Goal: Transaction & Acquisition: Purchase product/service

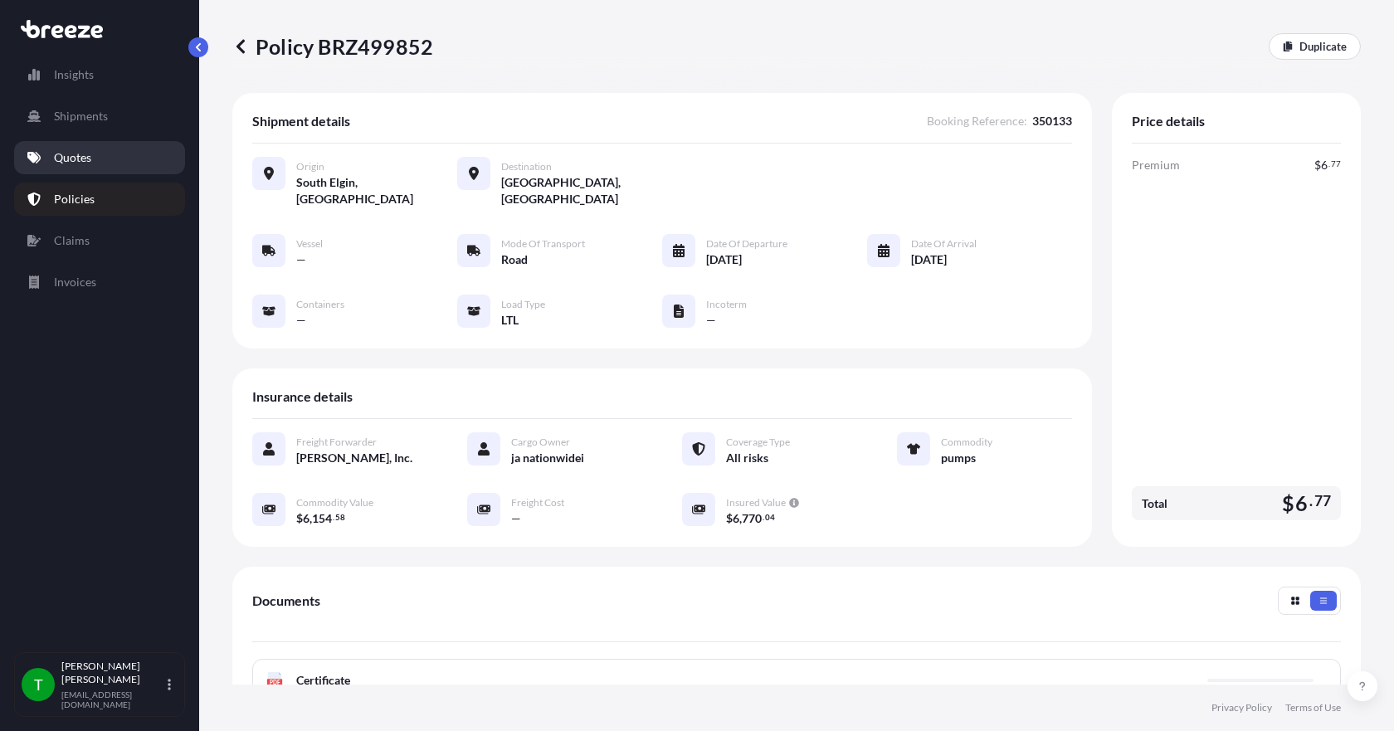
click at [69, 160] on p "Quotes" at bounding box center [72, 157] width 37 height 17
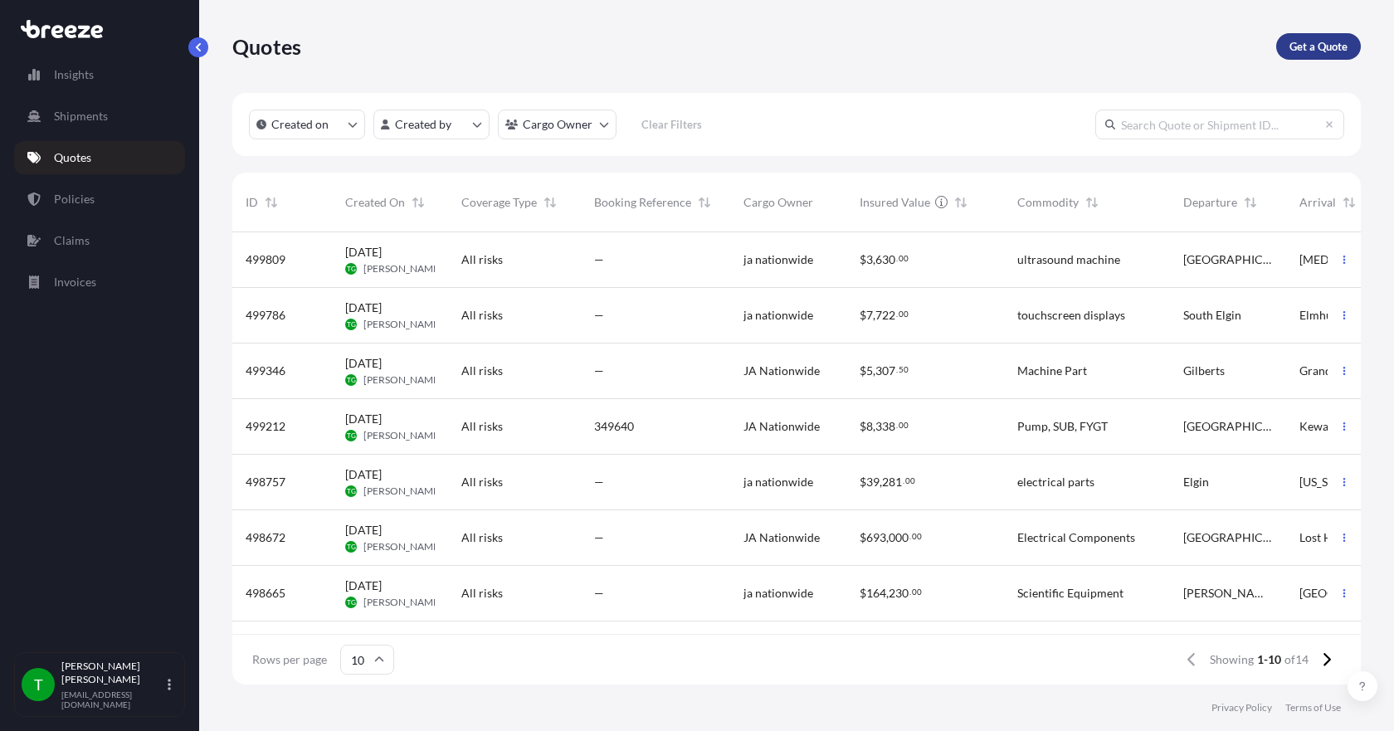
click at [1317, 45] on p "Get a Quote" at bounding box center [1318, 46] width 58 height 17
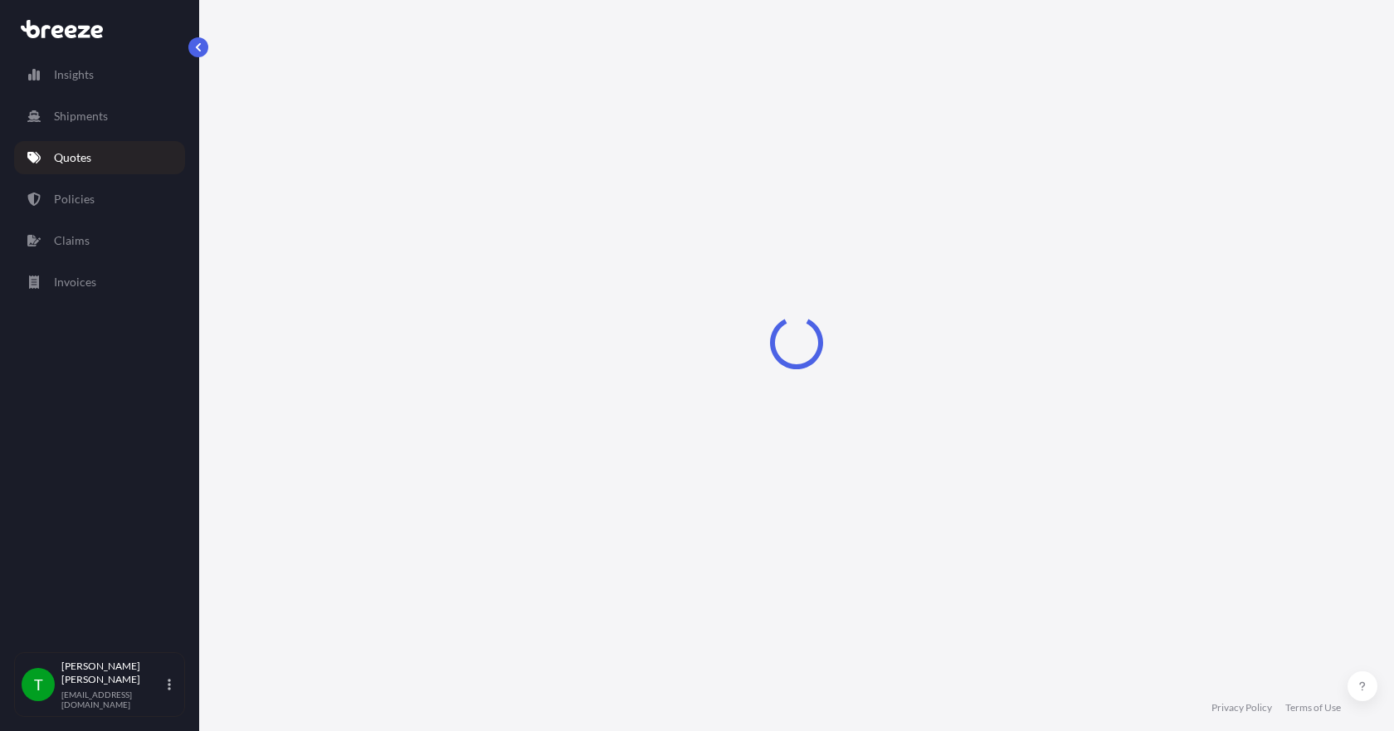
select select "Sea"
select select "1"
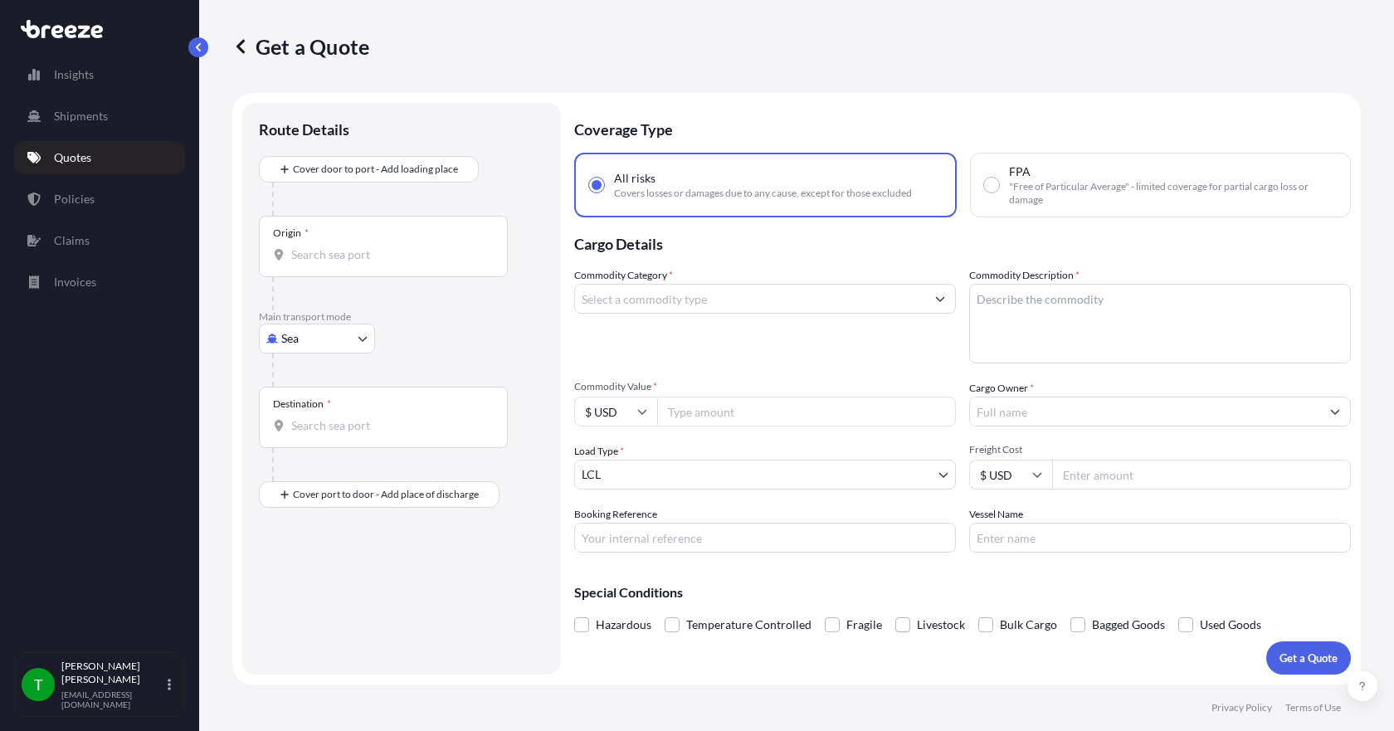
click at [333, 336] on body "Insights Shipments Quotes Policies Claims Invoices T [PERSON_NAME] [EMAIL_ADDRE…" at bounding box center [697, 365] width 1394 height 731
click at [309, 448] on span "Road" at bounding box center [303, 441] width 27 height 17
select select "Road"
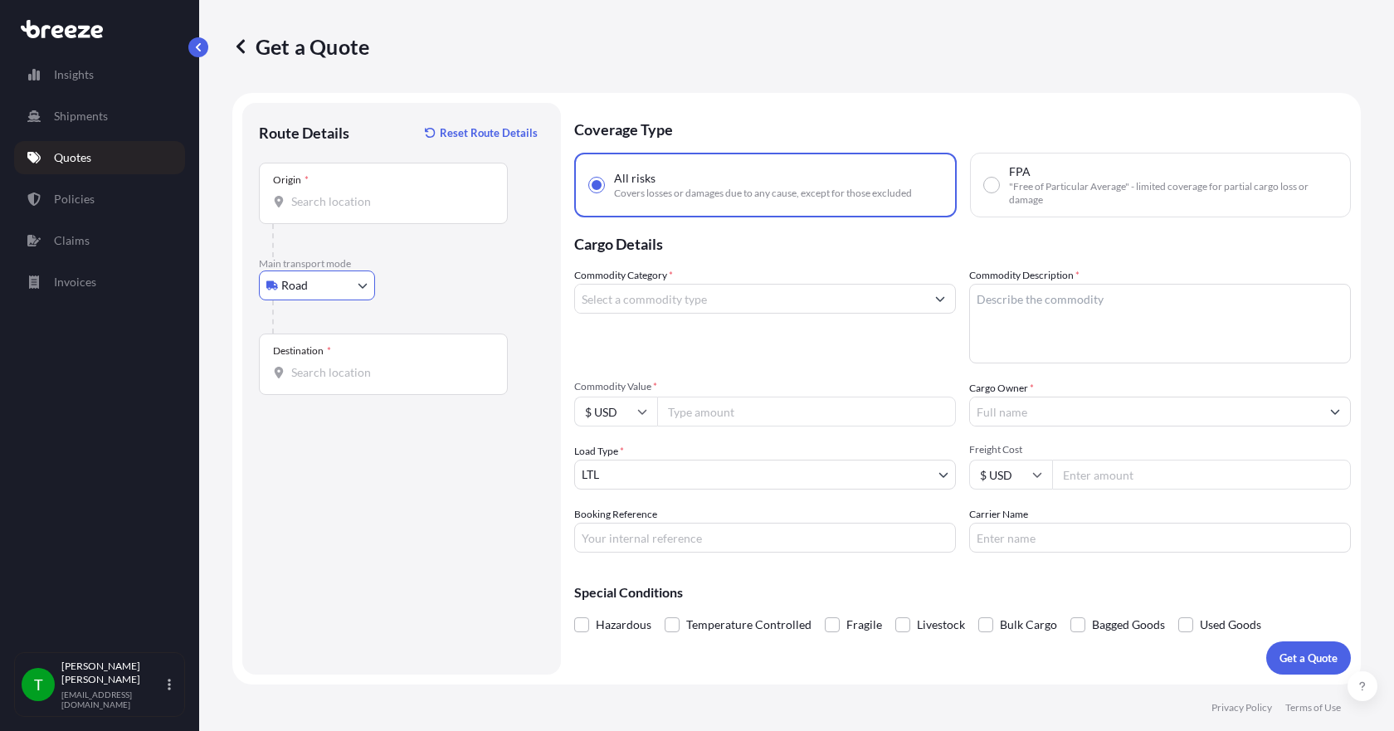
click at [315, 211] on div "Origin *" at bounding box center [383, 193] width 249 height 61
click at [315, 210] on input "Origin *" at bounding box center [389, 201] width 196 height 17
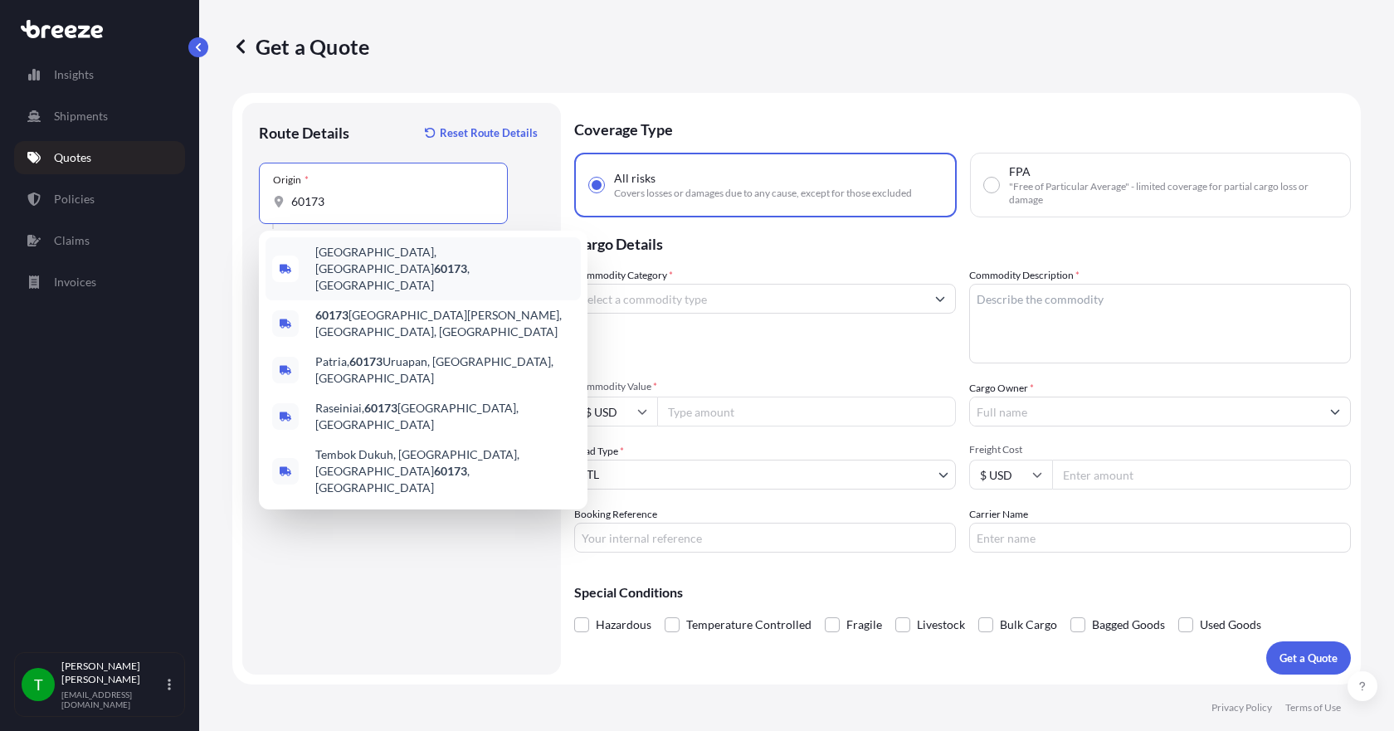
click at [351, 254] on span "[GEOGRAPHIC_DATA] , [GEOGRAPHIC_DATA]" at bounding box center [444, 269] width 259 height 50
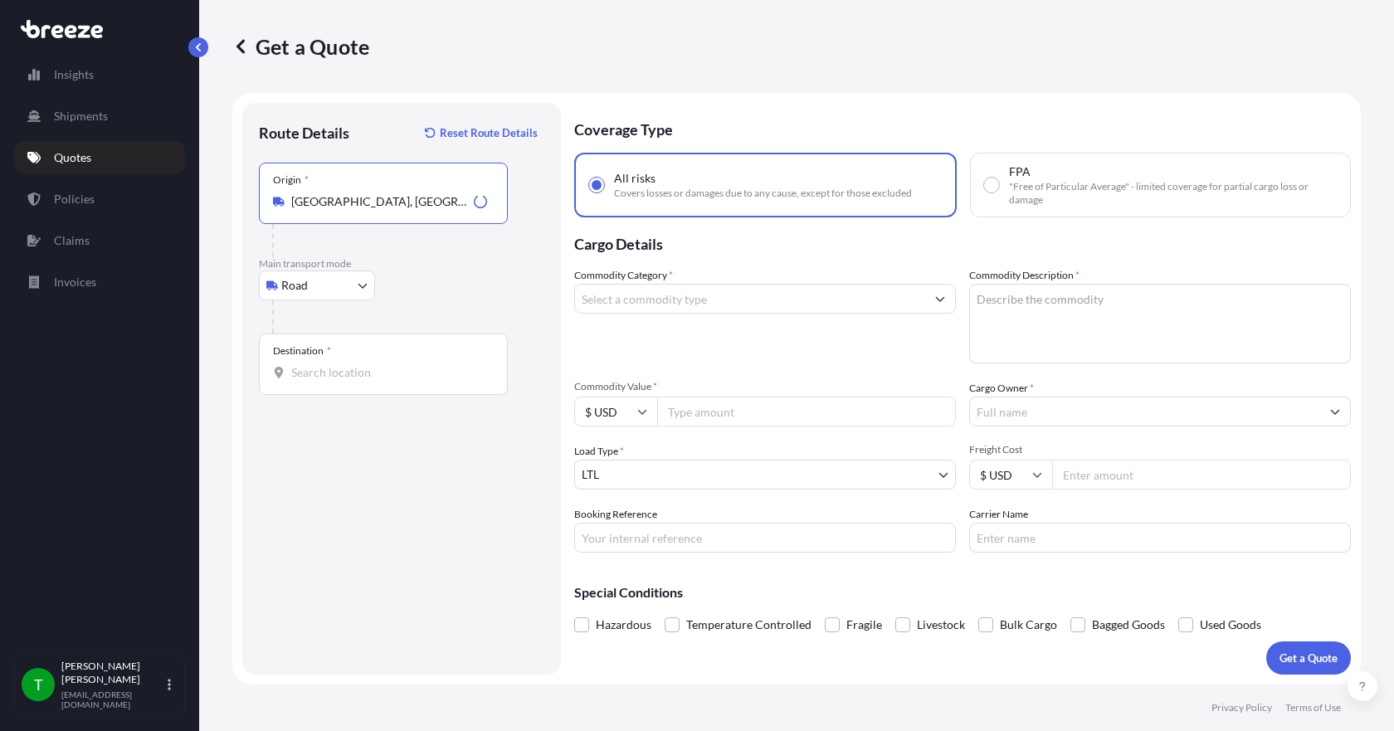
type input "[GEOGRAPHIC_DATA], [GEOGRAPHIC_DATA]"
click at [326, 374] on input "Destination *" at bounding box center [389, 372] width 196 height 17
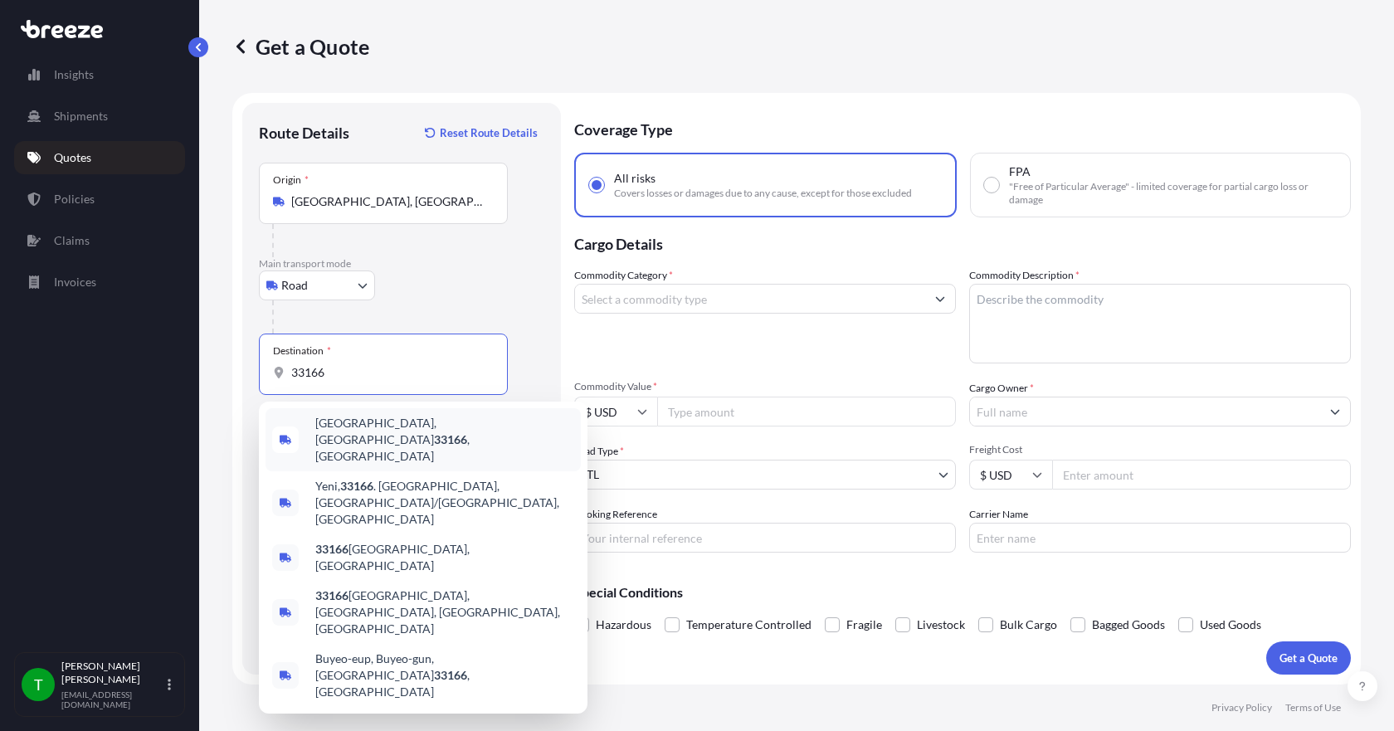
click at [344, 427] on span "[GEOGRAPHIC_DATA] , [GEOGRAPHIC_DATA]" at bounding box center [444, 440] width 259 height 50
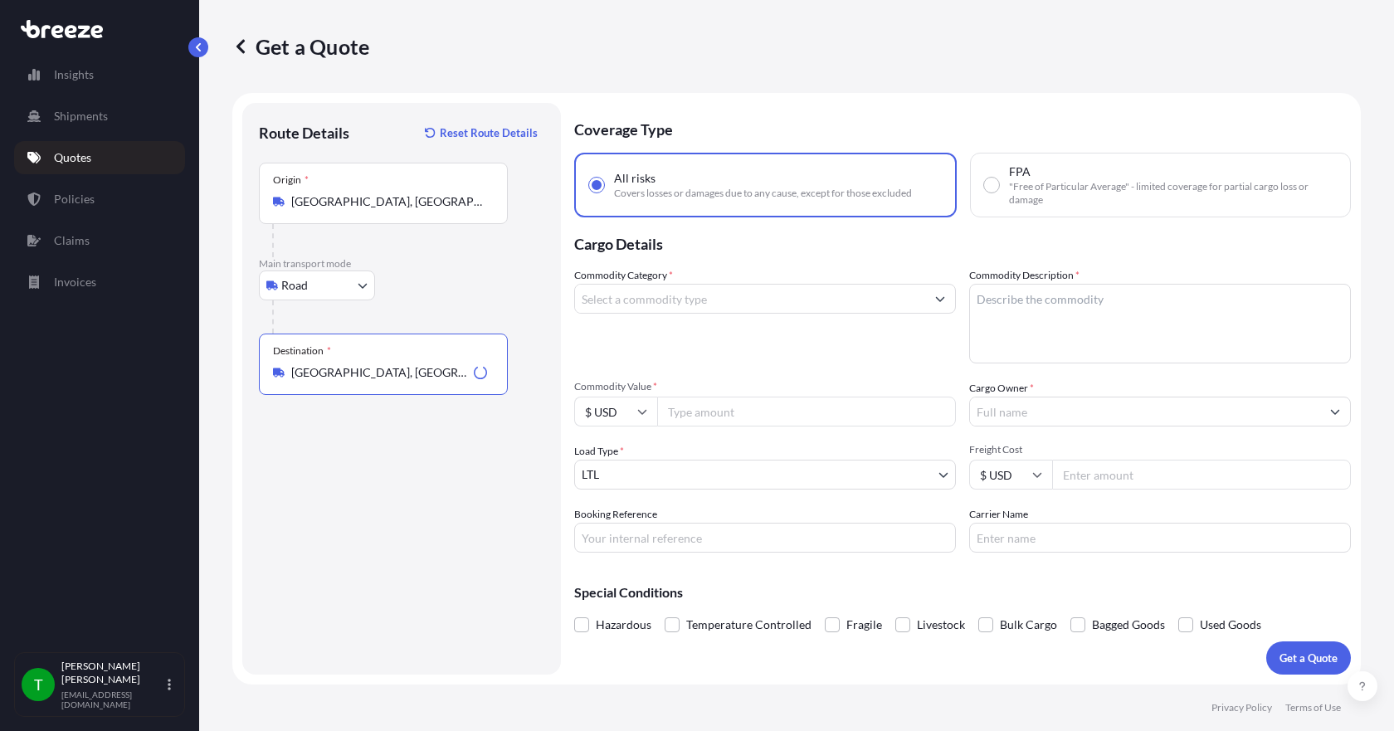
type input "[GEOGRAPHIC_DATA], [GEOGRAPHIC_DATA]"
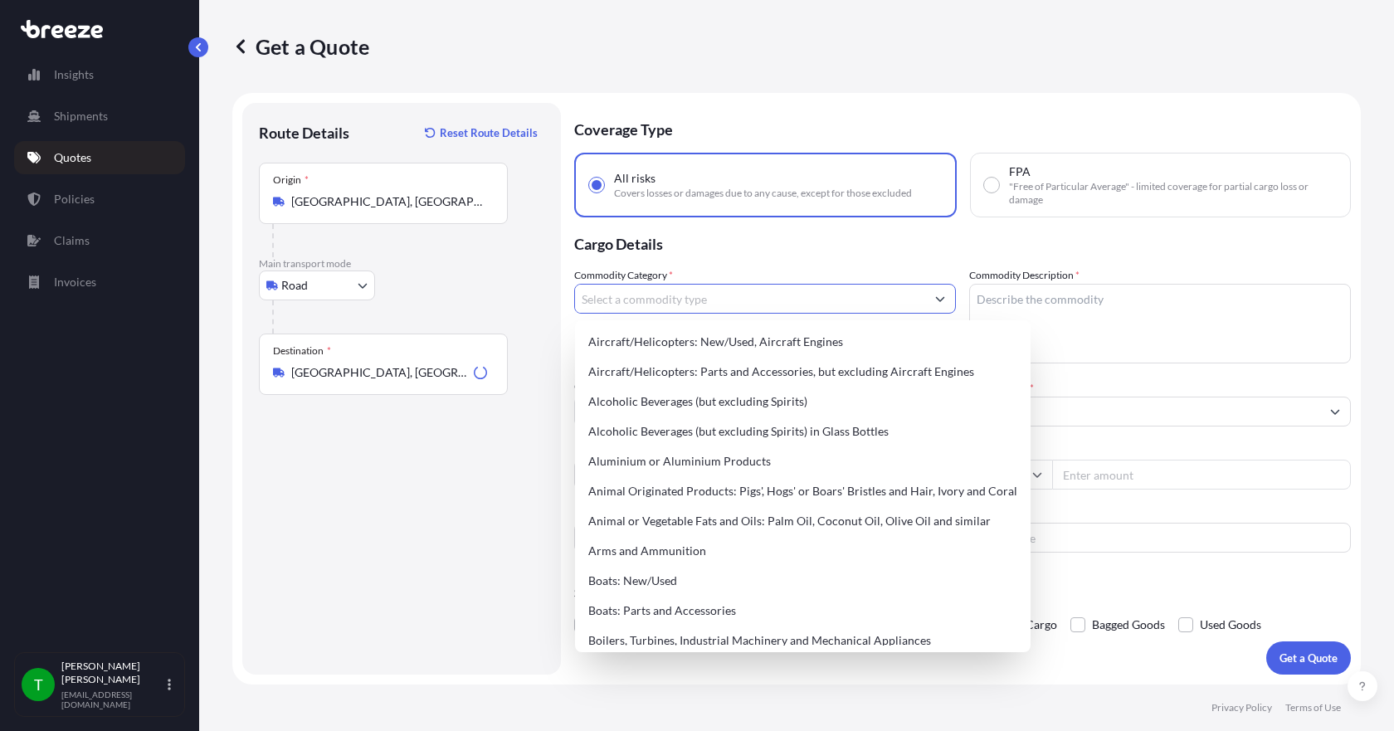
click at [630, 307] on input "Commodity Category *" at bounding box center [750, 299] width 350 height 30
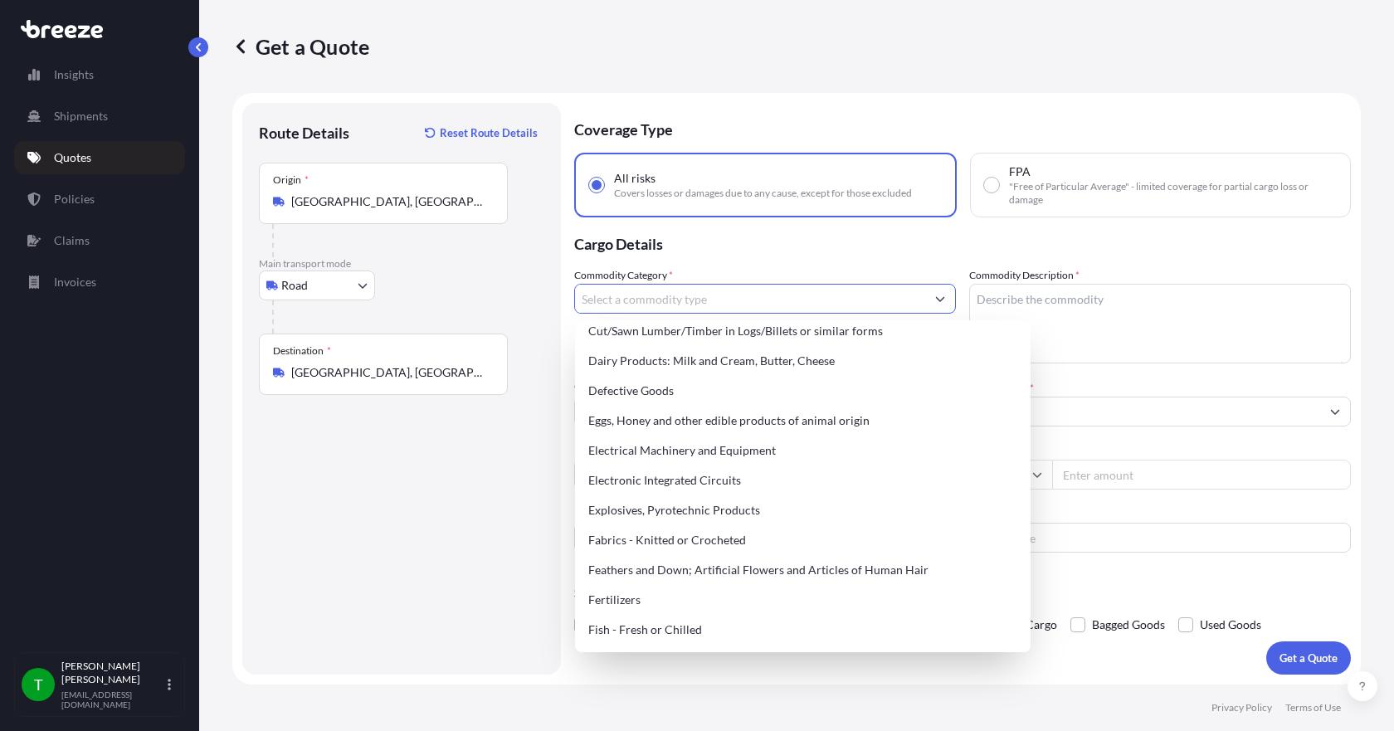
scroll to position [913, 0]
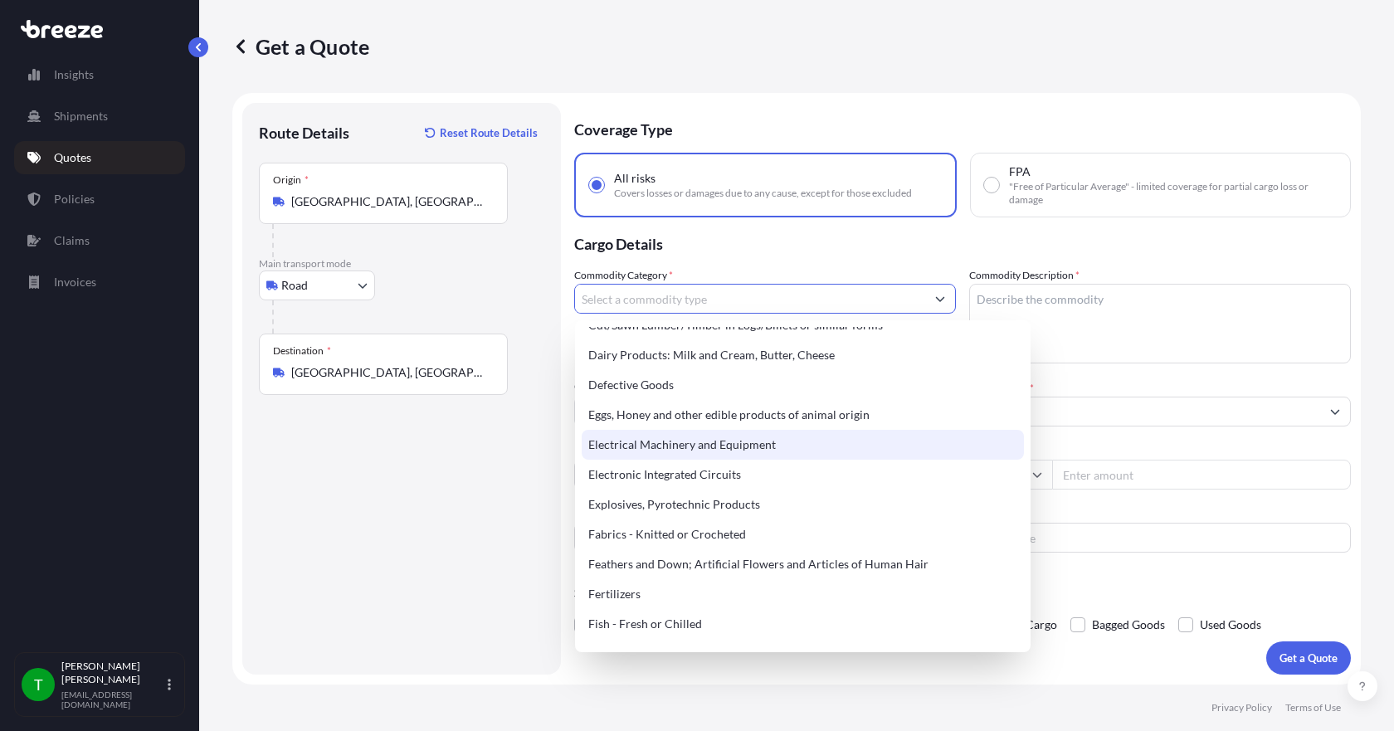
click at [682, 443] on div "Electrical Machinery and Equipment" at bounding box center [803, 445] width 442 height 30
type input "Electrical Machinery and Equipment"
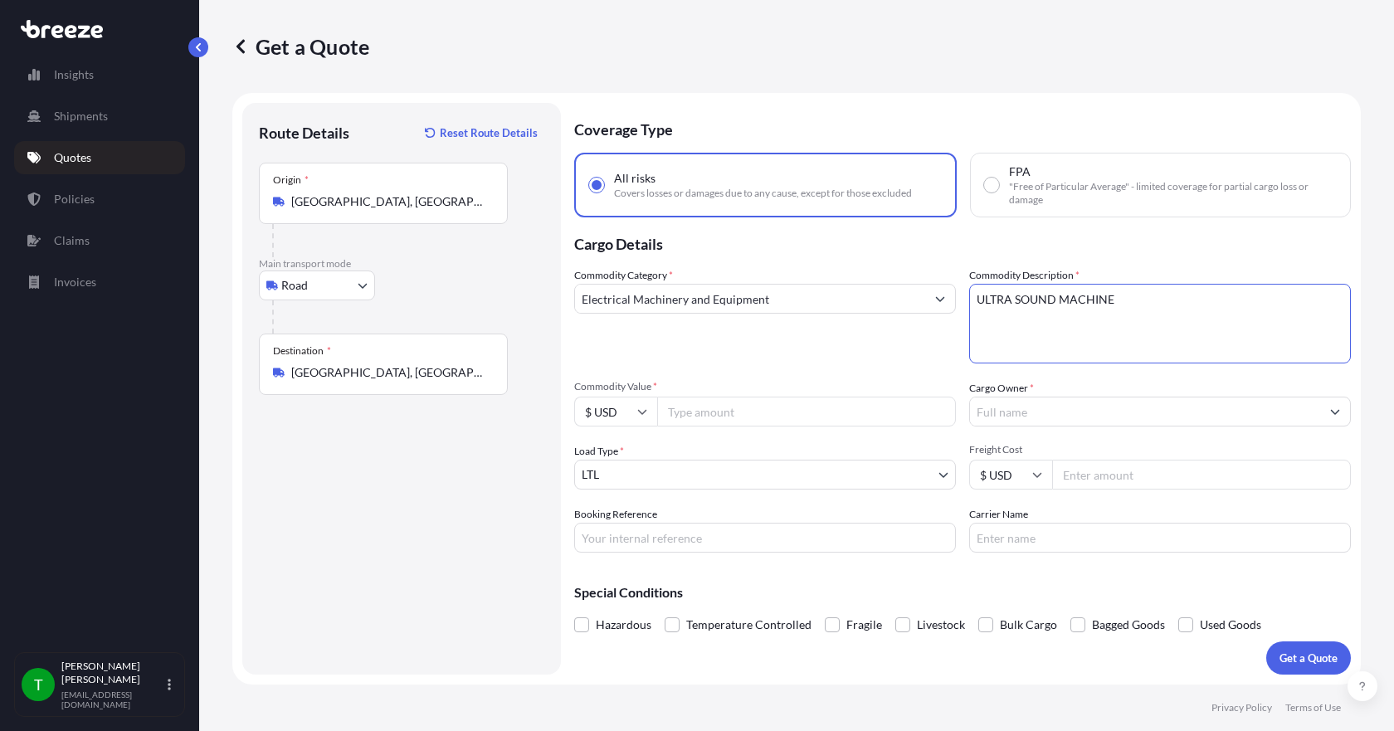
type textarea "ULTRA SOUND MACHINE"
type input "3000.00"
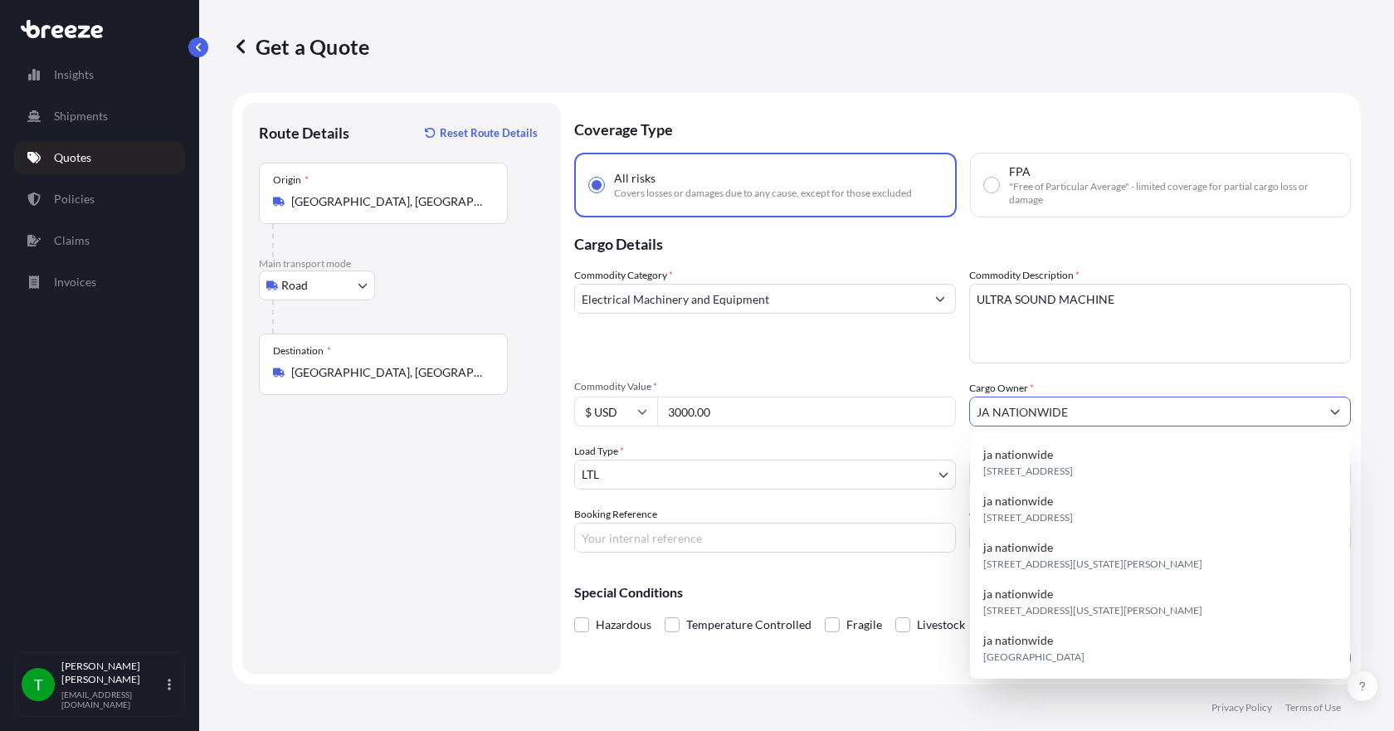
type input "JA NATIONWIDE"
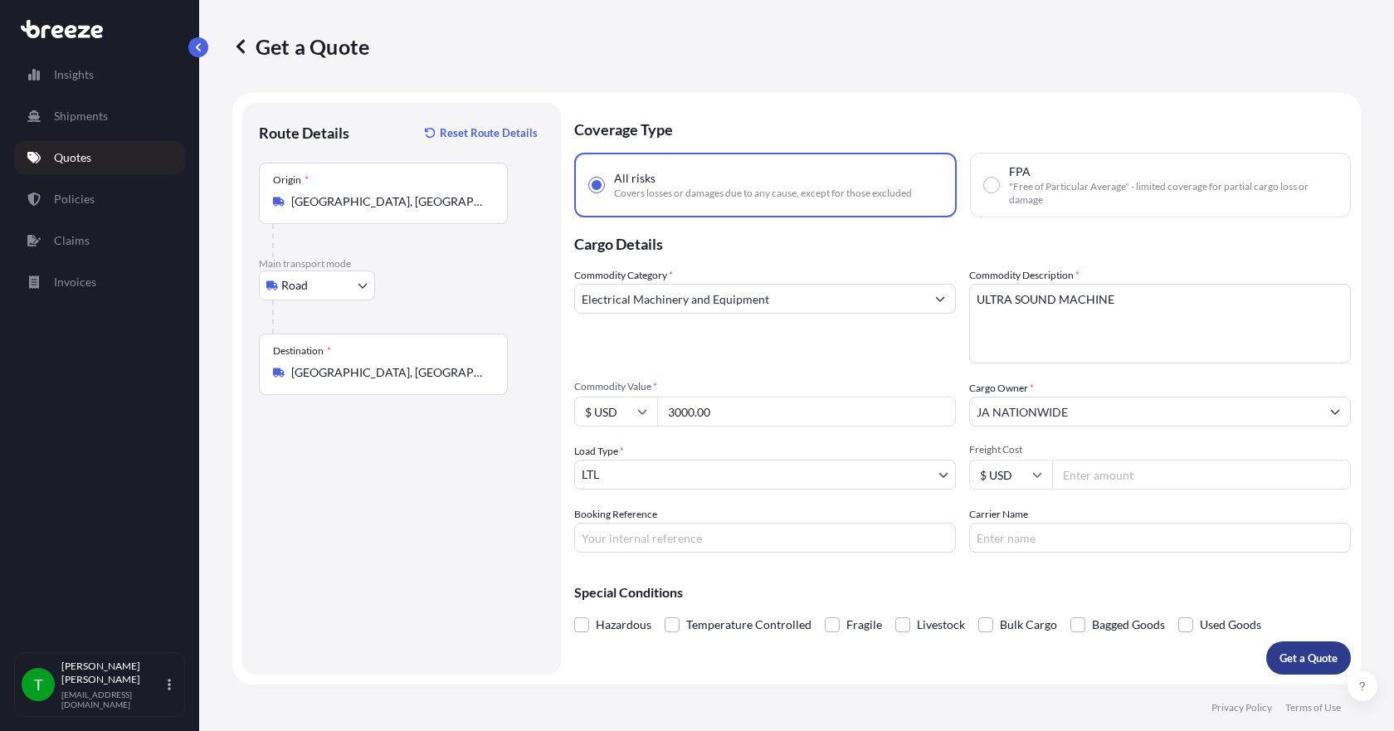
click at [1309, 662] on p "Get a Quote" at bounding box center [1308, 658] width 58 height 17
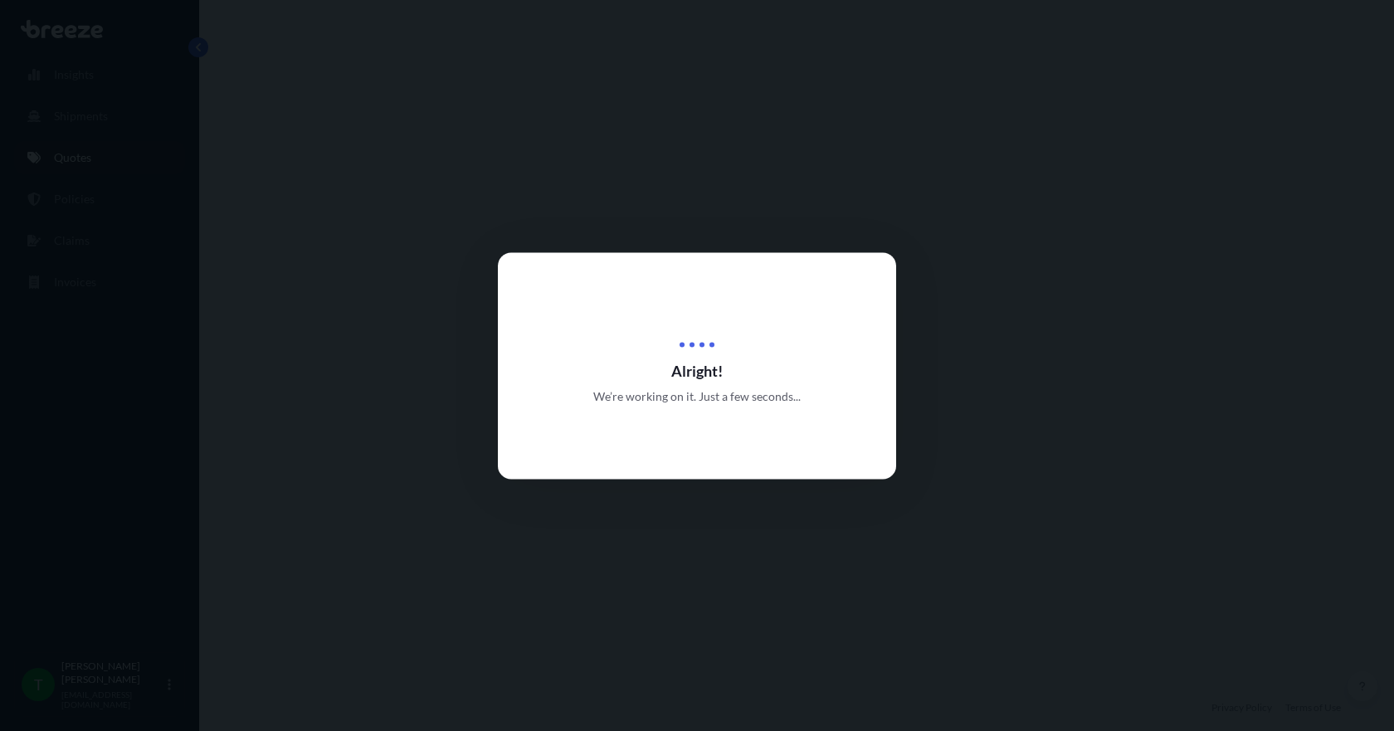
select select "Road"
select select "1"
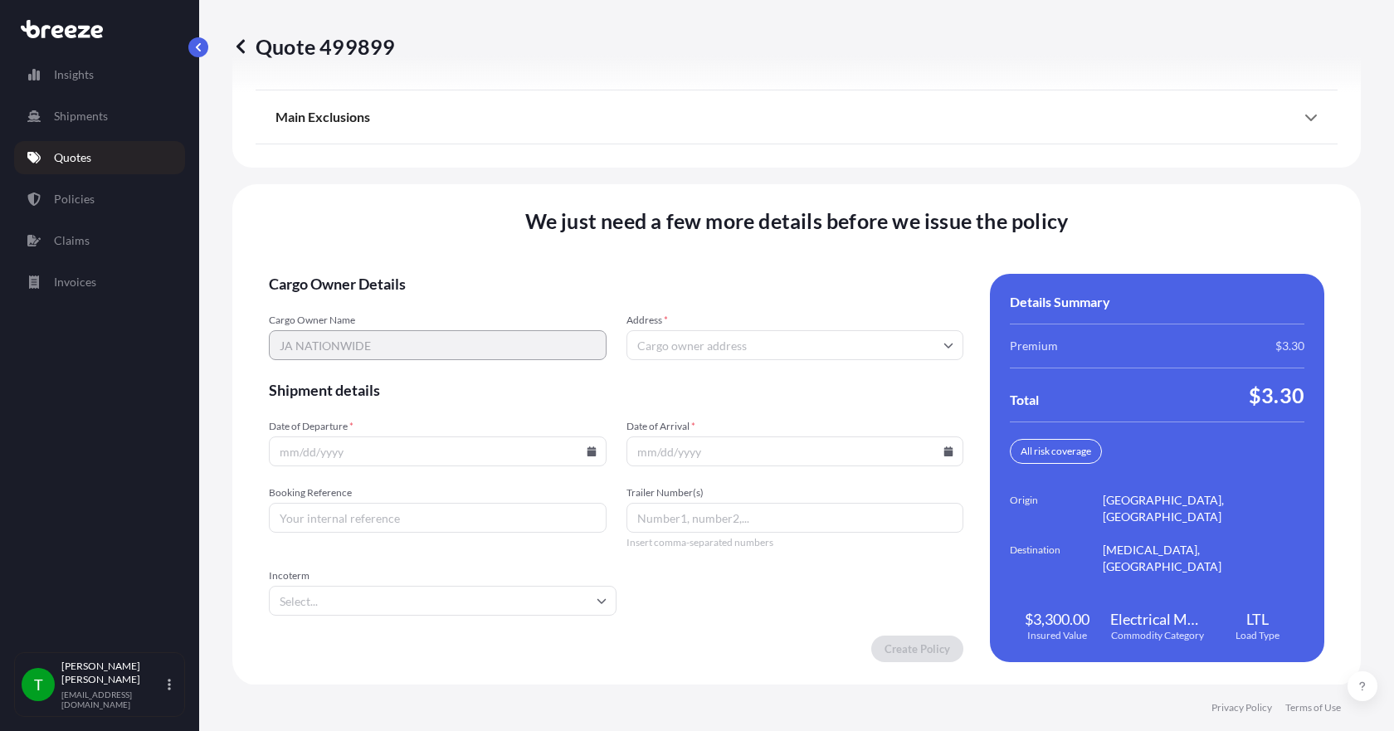
scroll to position [2173, 0]
click at [630, 343] on input "Address *" at bounding box center [795, 344] width 338 height 30
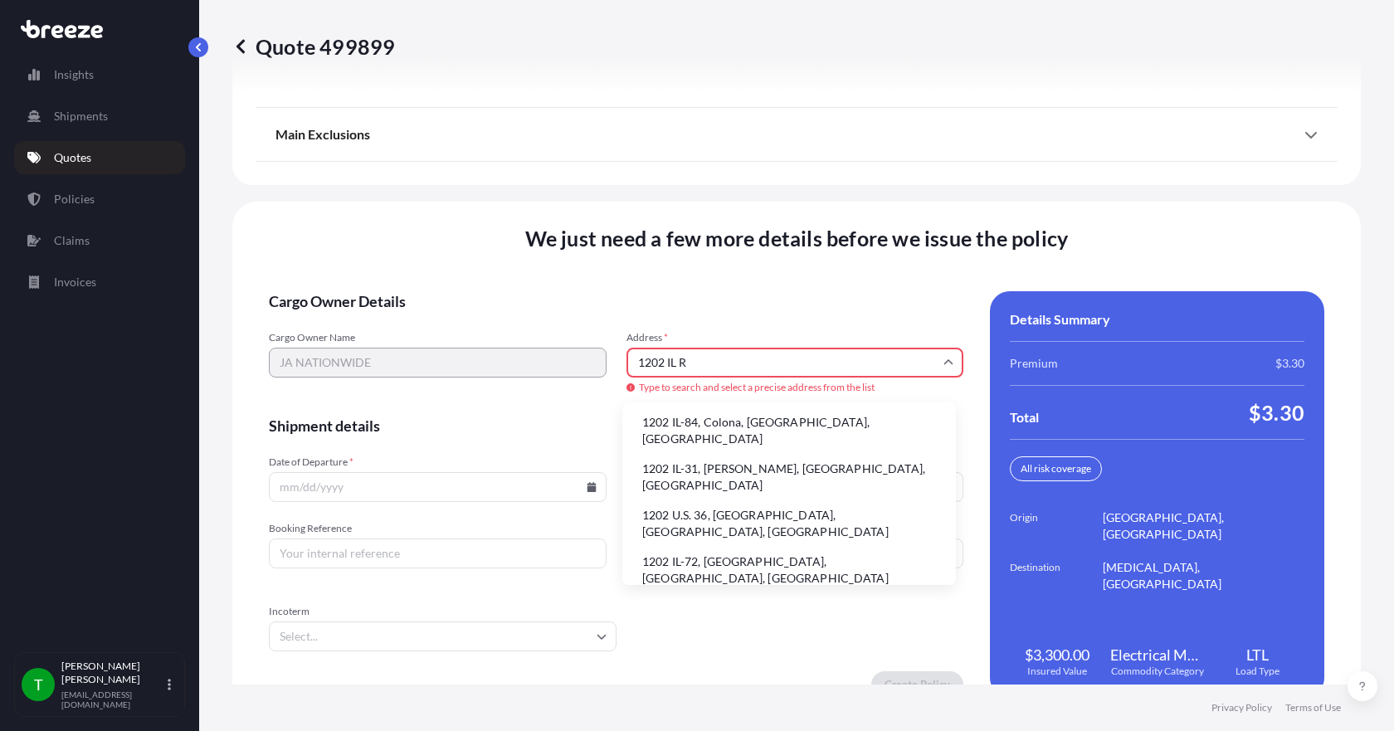
click at [688, 458] on li "1202 IL-31, [PERSON_NAME], [GEOGRAPHIC_DATA], [GEOGRAPHIC_DATA]" at bounding box center [789, 476] width 320 height 43
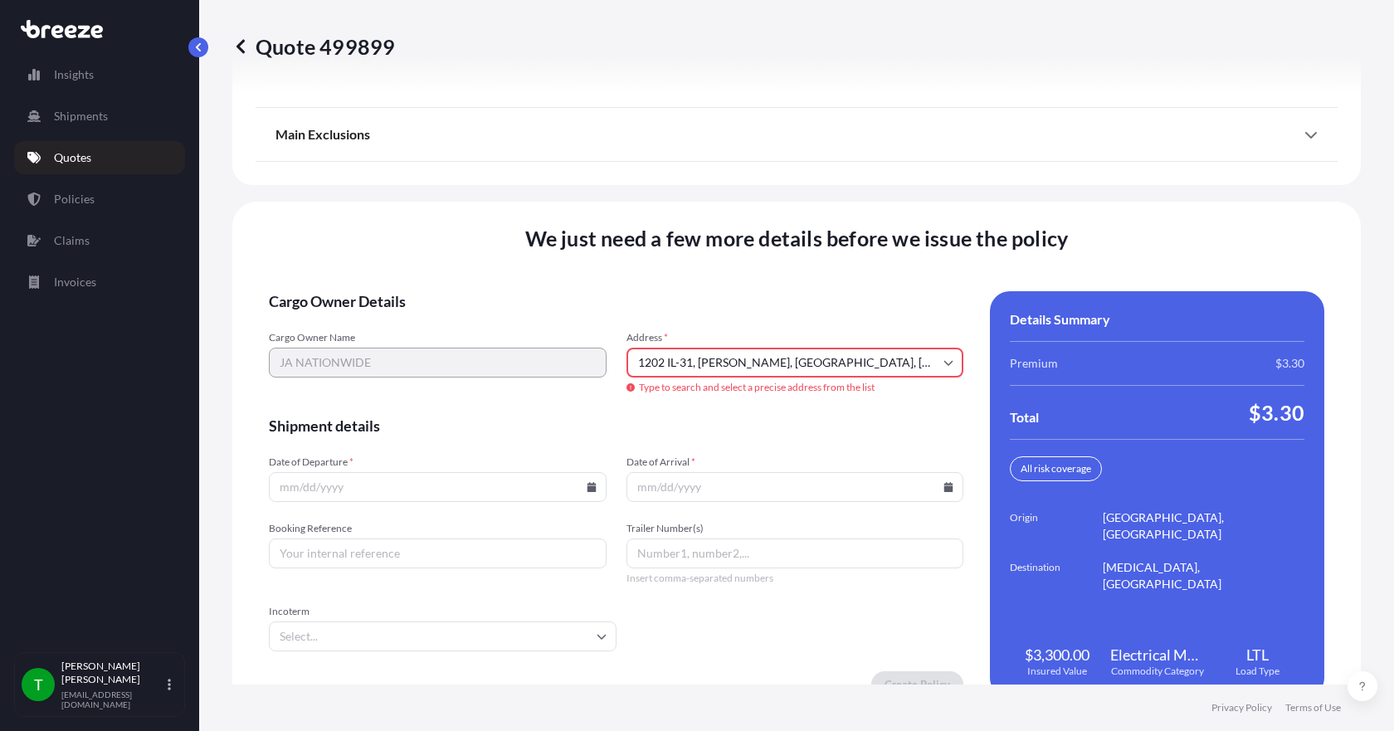
type input "[STREET_ADDRESS][PERSON_NAME]"
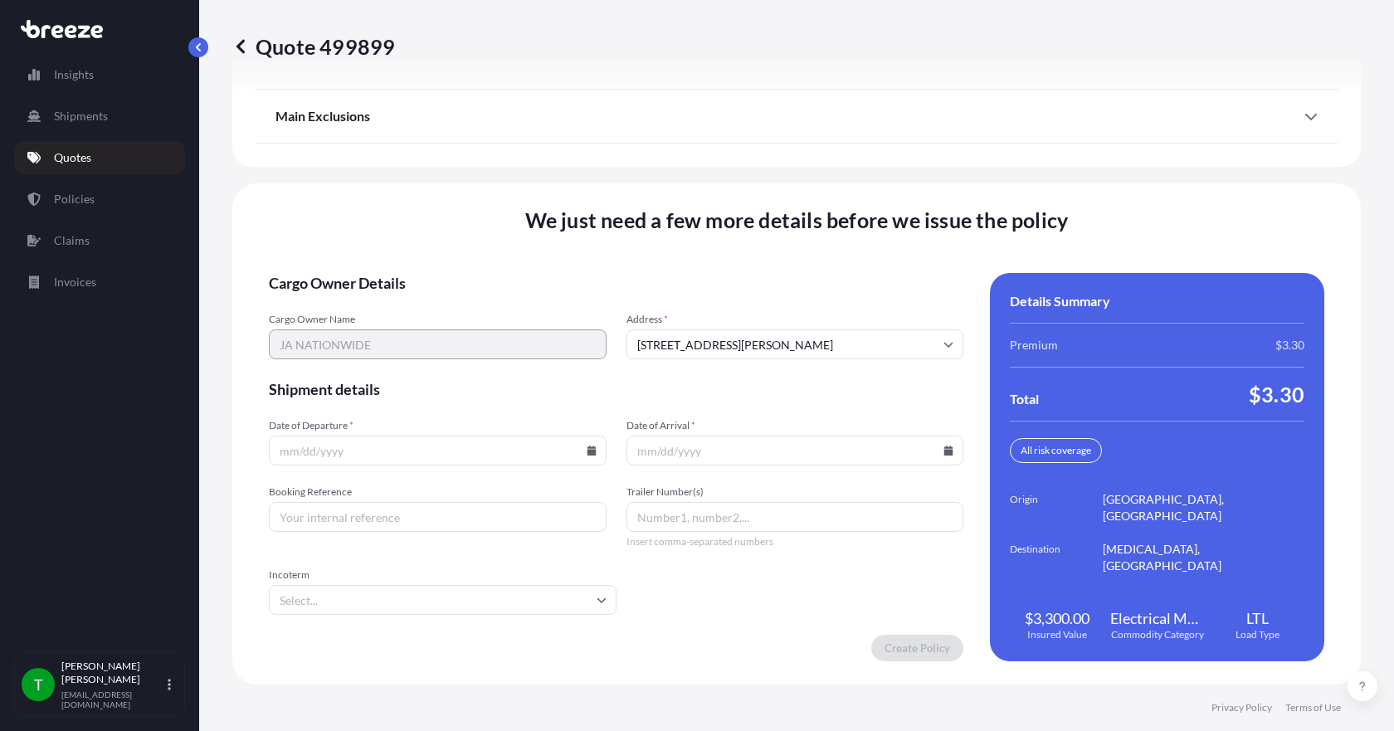
click at [587, 453] on icon at bounding box center [591, 450] width 9 height 10
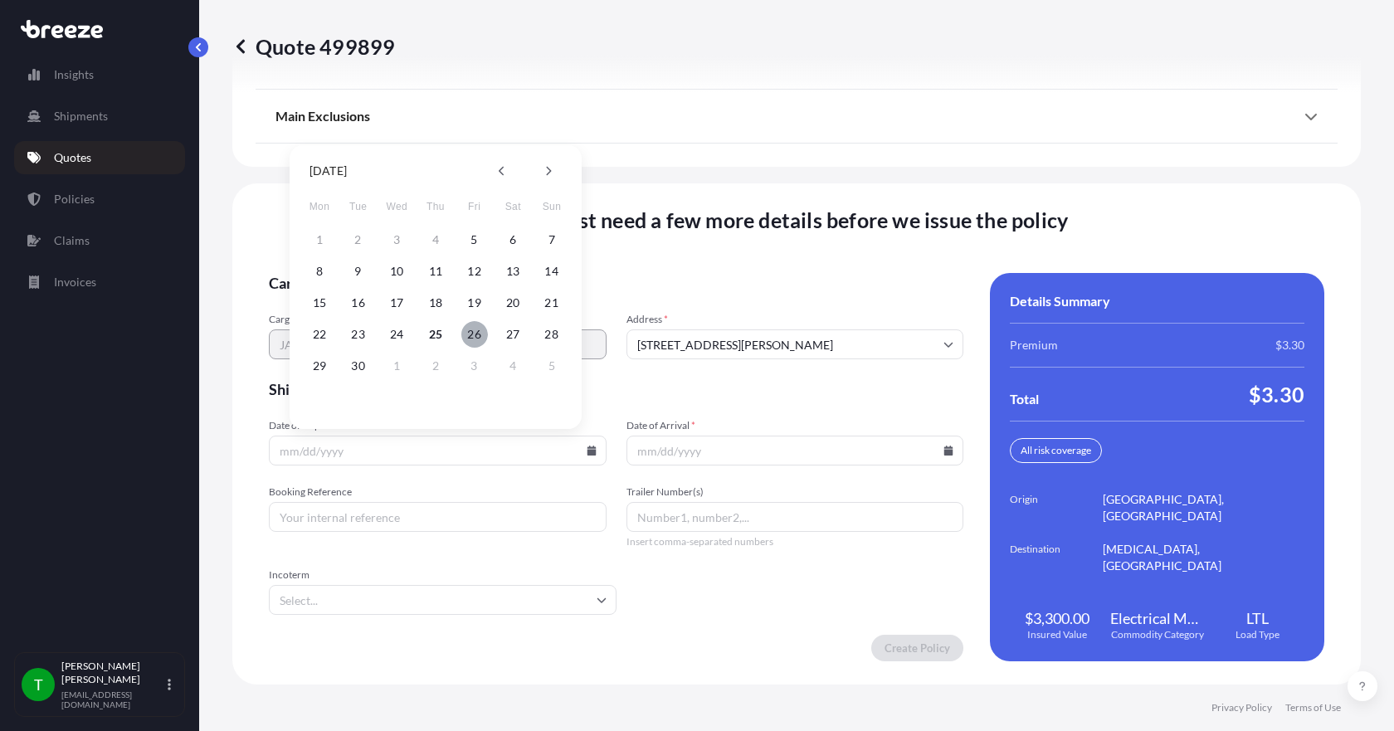
click at [471, 335] on button "26" at bounding box center [474, 334] width 27 height 27
type input "[DATE]"
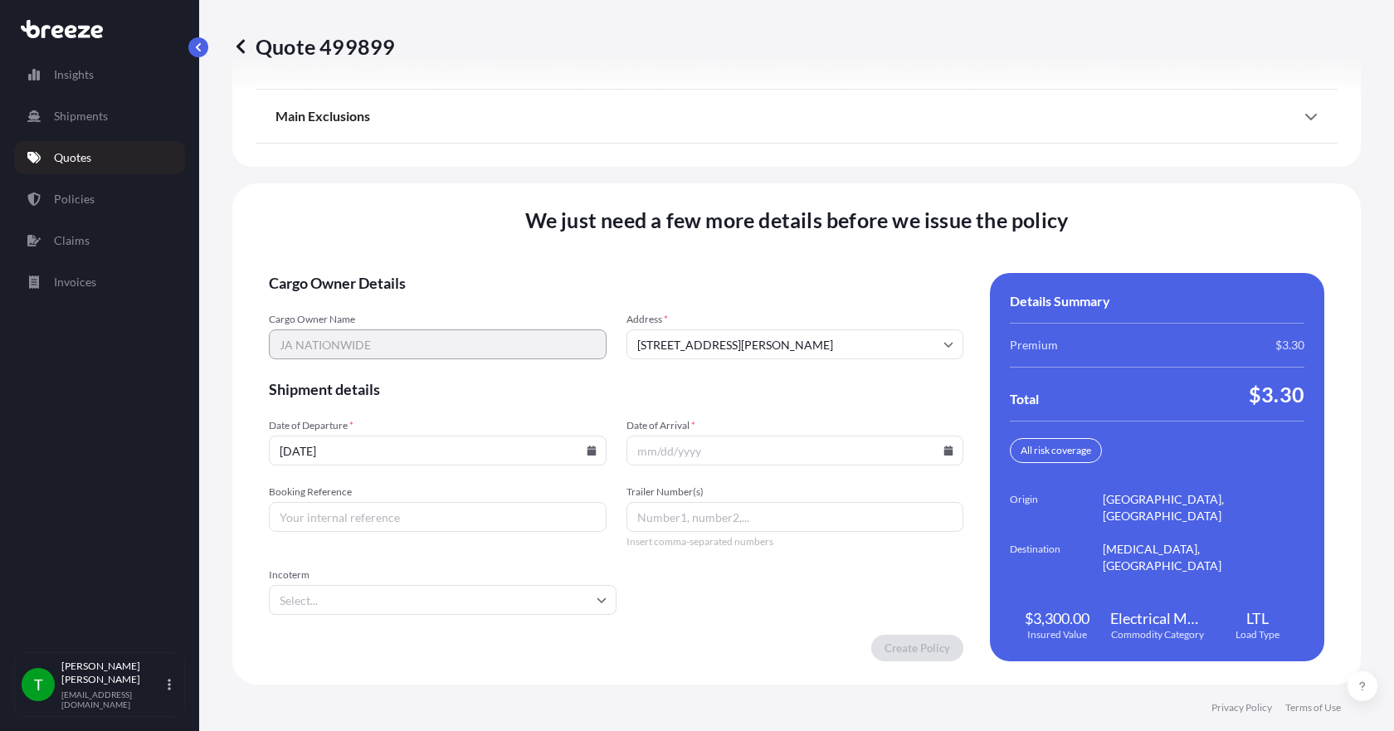
click at [943, 449] on icon at bounding box center [948, 450] width 10 height 10
click at [829, 363] on button "3" at bounding box center [828, 366] width 27 height 27
type input "[DATE]"
click at [447, 521] on input "Booking Reference" at bounding box center [438, 517] width 338 height 30
click at [380, 520] on input "Booking Reference" at bounding box center [438, 517] width 338 height 30
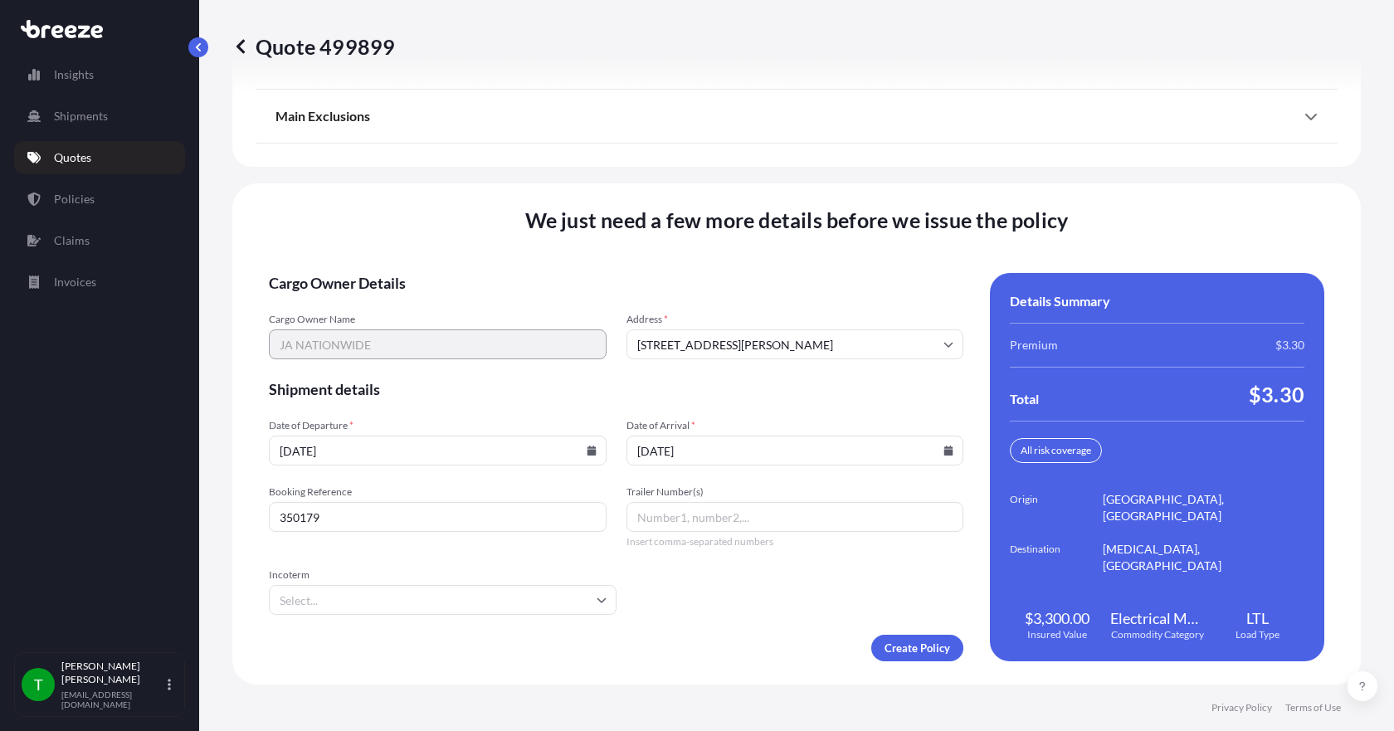
type input "350179"
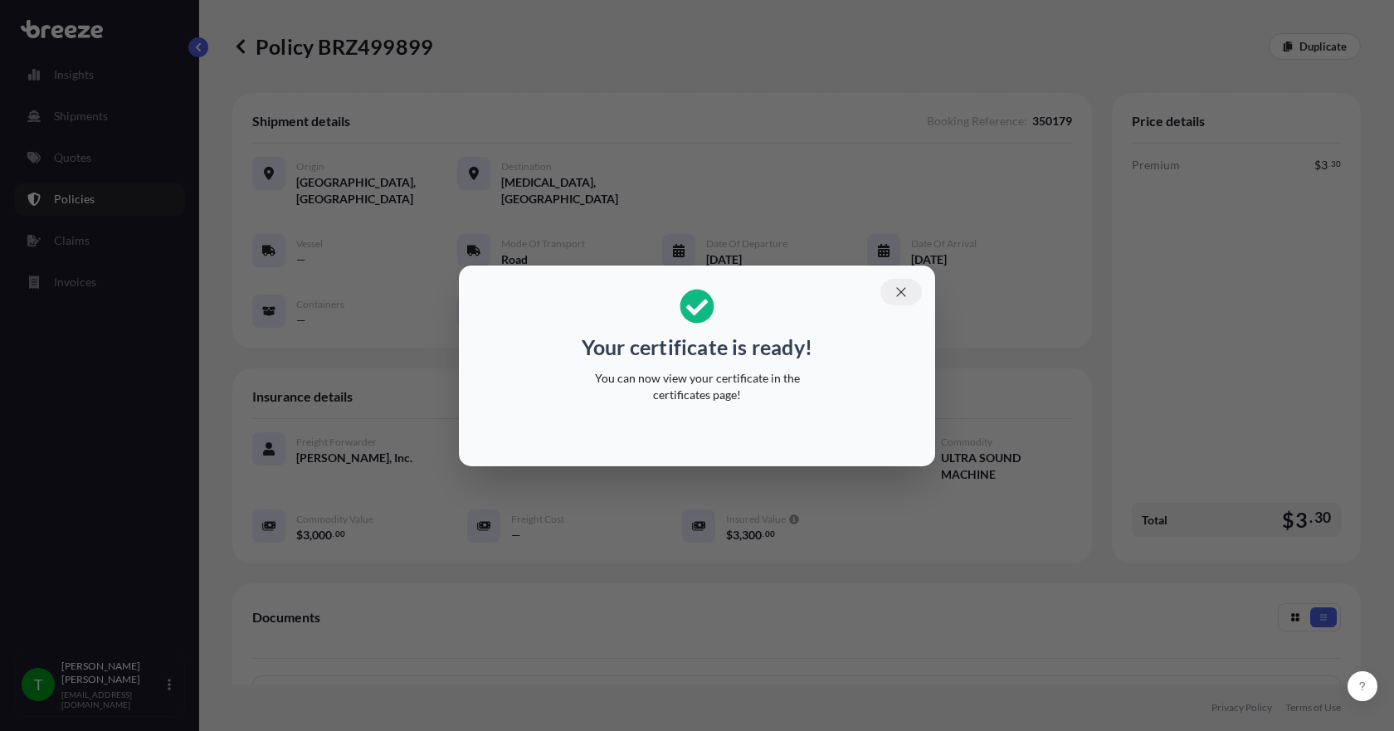
click at [901, 290] on icon "button" at bounding box center [900, 292] width 15 height 15
